Goal: Task Accomplishment & Management: Manage account settings

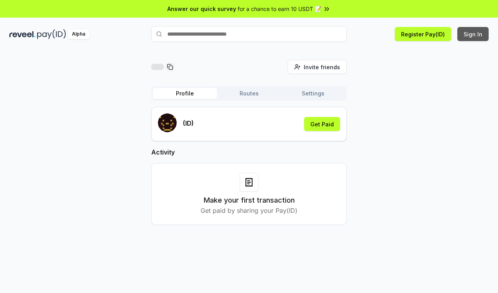
click at [469, 32] on button "Sign In" at bounding box center [473, 34] width 31 height 14
